Goal: Information Seeking & Learning: Find specific page/section

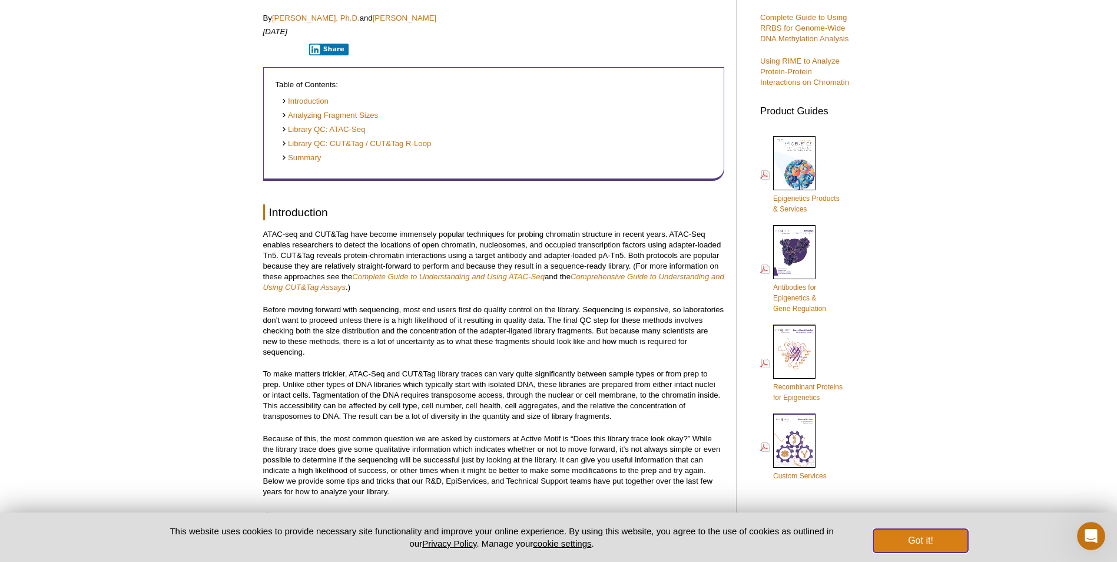
click at [933, 538] on button "Got it!" at bounding box center [920, 541] width 94 height 24
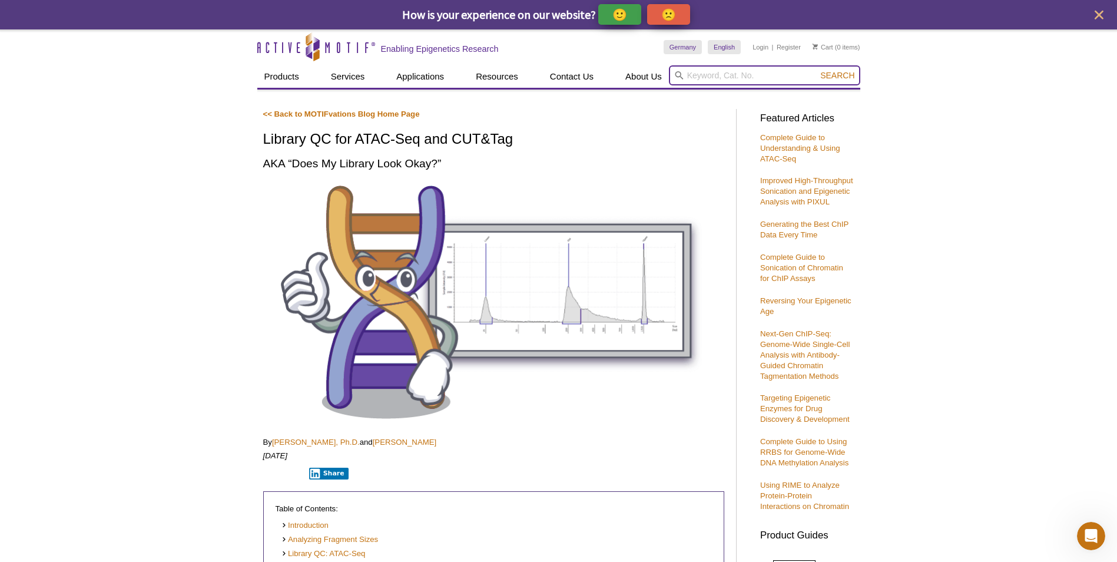
click at [755, 76] on input "search" at bounding box center [764, 75] width 191 height 20
type input "library chip"
click at [816, 70] on button "Search" at bounding box center [836, 75] width 41 height 11
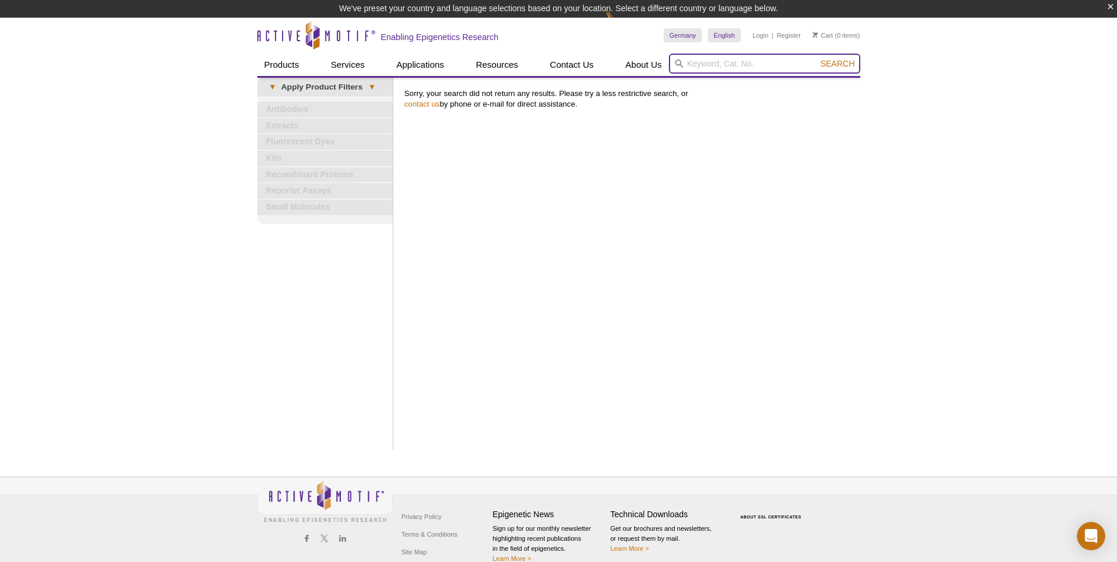
click at [718, 67] on input "search" at bounding box center [764, 64] width 191 height 20
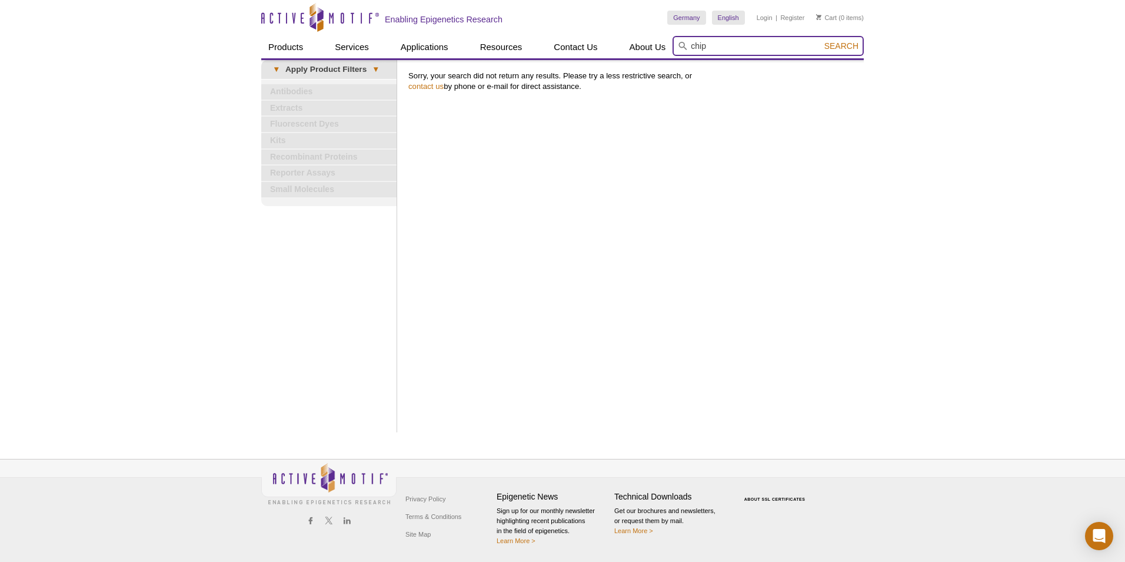
click at [821, 41] on button "Search" at bounding box center [841, 46] width 41 height 11
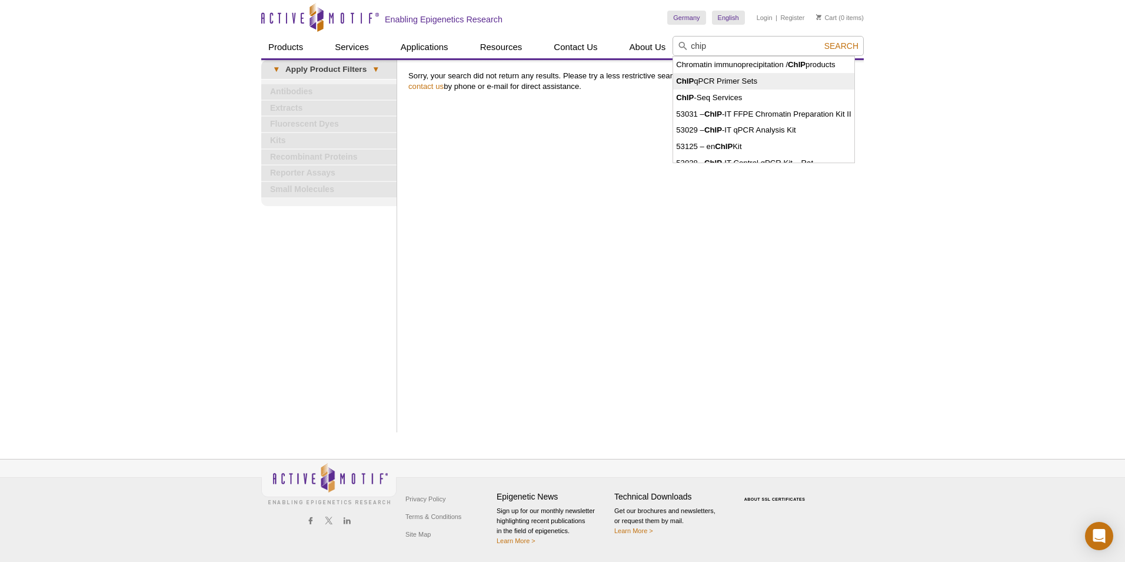
click at [755, 86] on li "ChIP qPCR Primer Sets" at bounding box center [763, 81] width 181 height 16
type input "ChIP qPCR Primer Sets"
